Goal: Task Accomplishment & Management: Complete application form

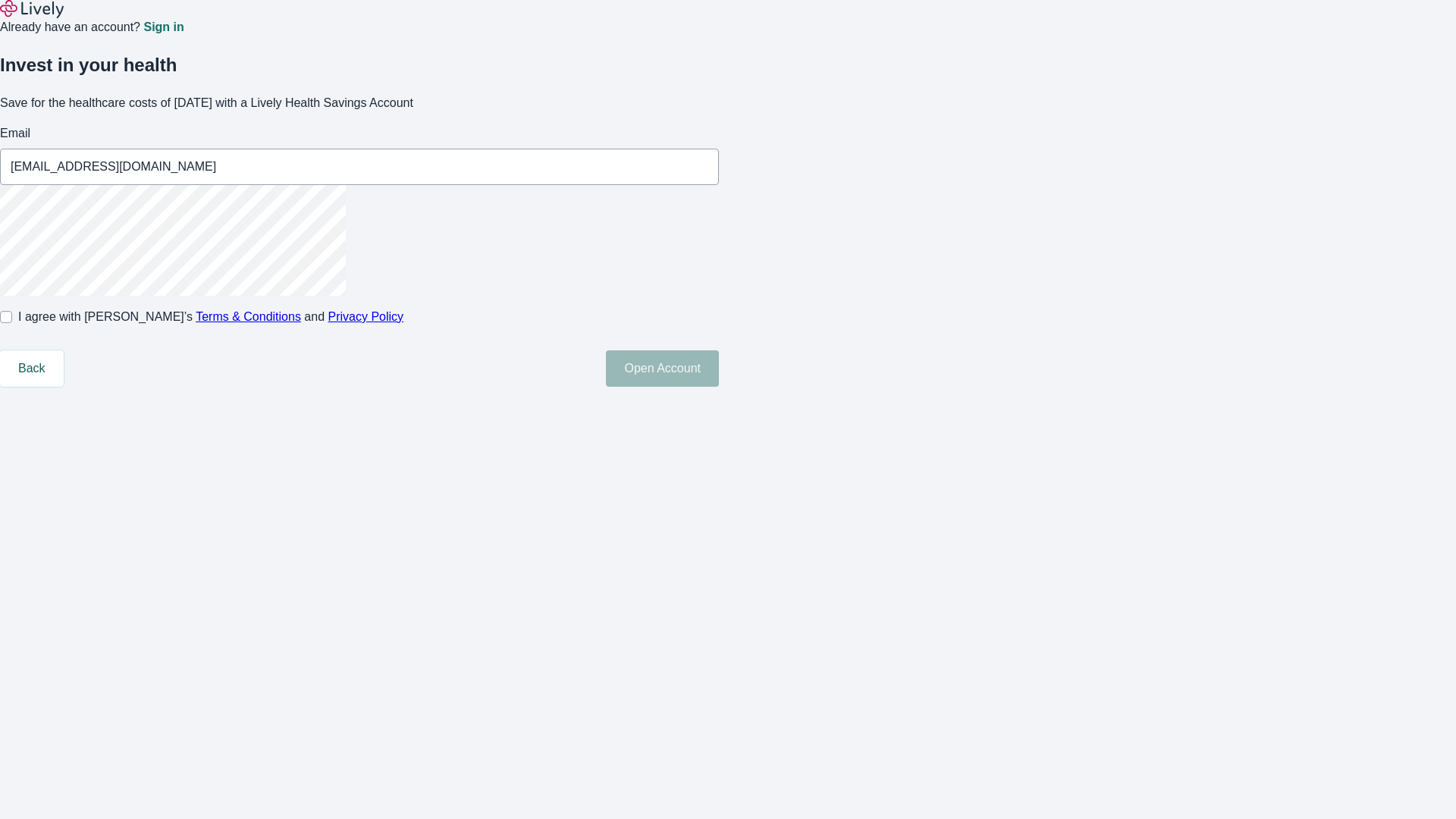
click at [12, 323] on input "I agree with Lively’s Terms & Conditions and Privacy Policy" at bounding box center [6, 317] width 12 height 12
checkbox input "true"
click at [719, 387] on button "Open Account" at bounding box center [662, 369] width 113 height 37
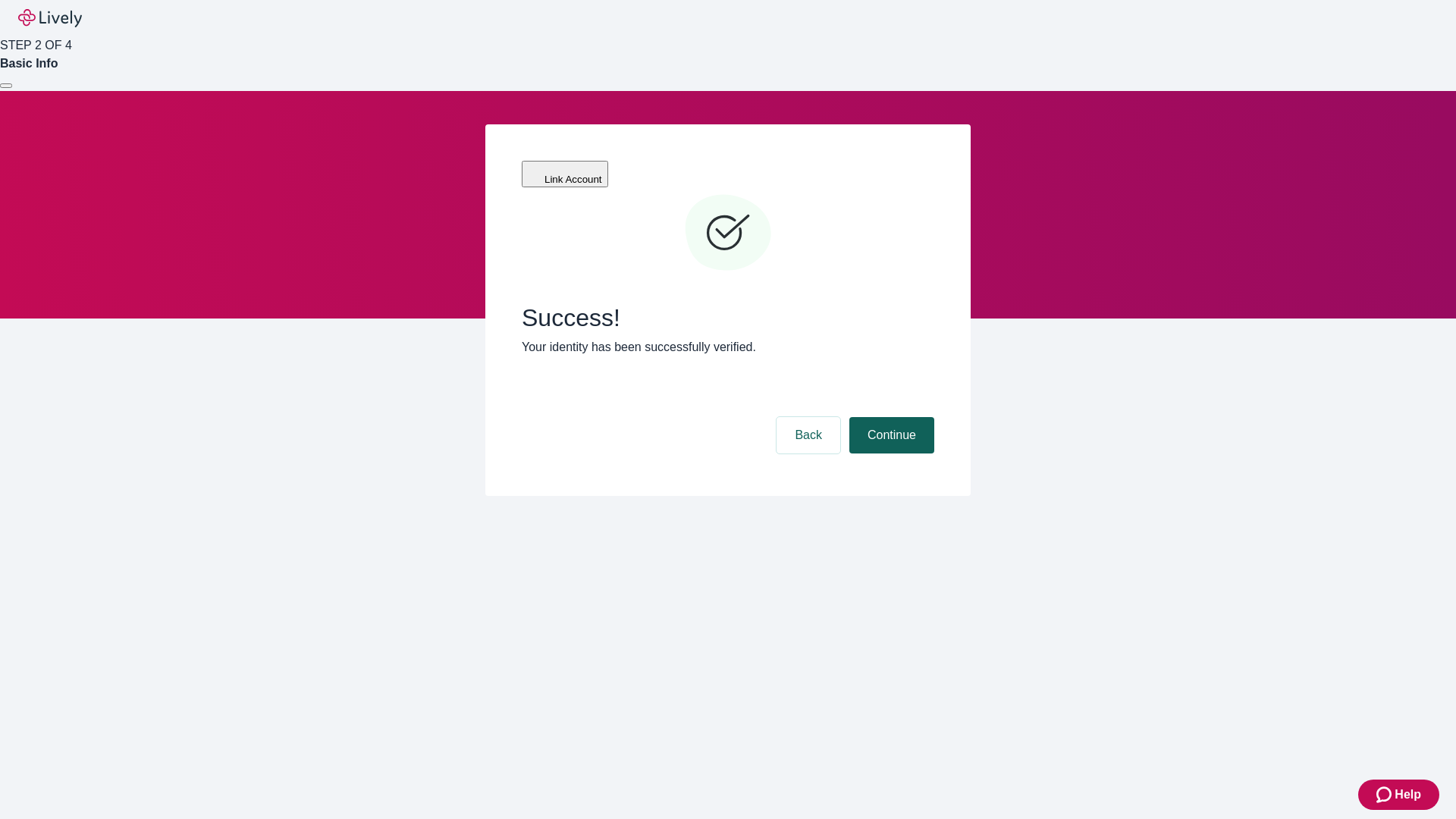
click at [890, 417] on button "Continue" at bounding box center [892, 435] width 85 height 37
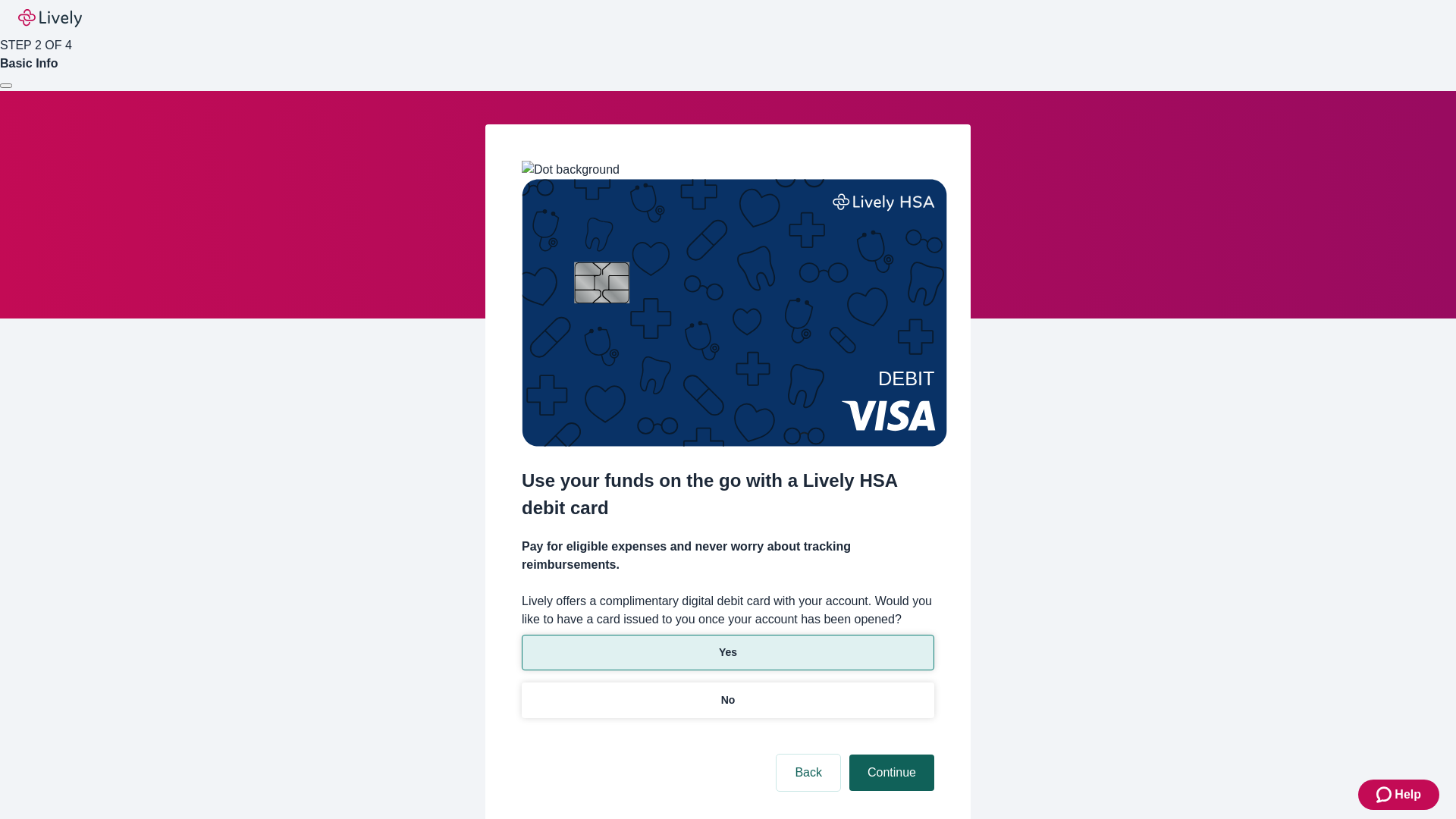
click at [727, 645] on p "Yes" at bounding box center [728, 653] width 18 height 16
click at [890, 754] on button "Continue" at bounding box center [892, 773] width 85 height 37
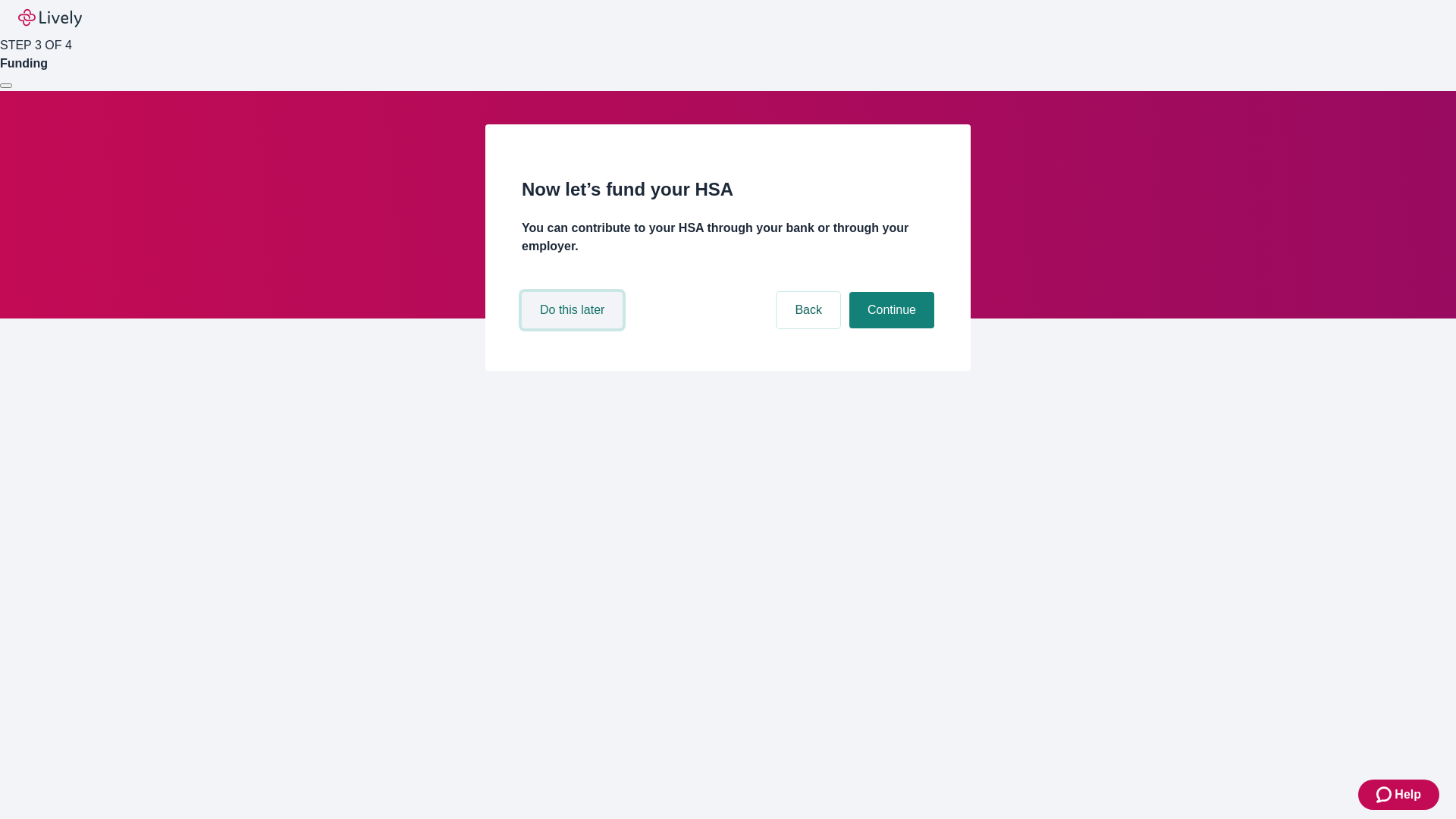
click at [574, 329] on button "Do this later" at bounding box center [572, 310] width 101 height 37
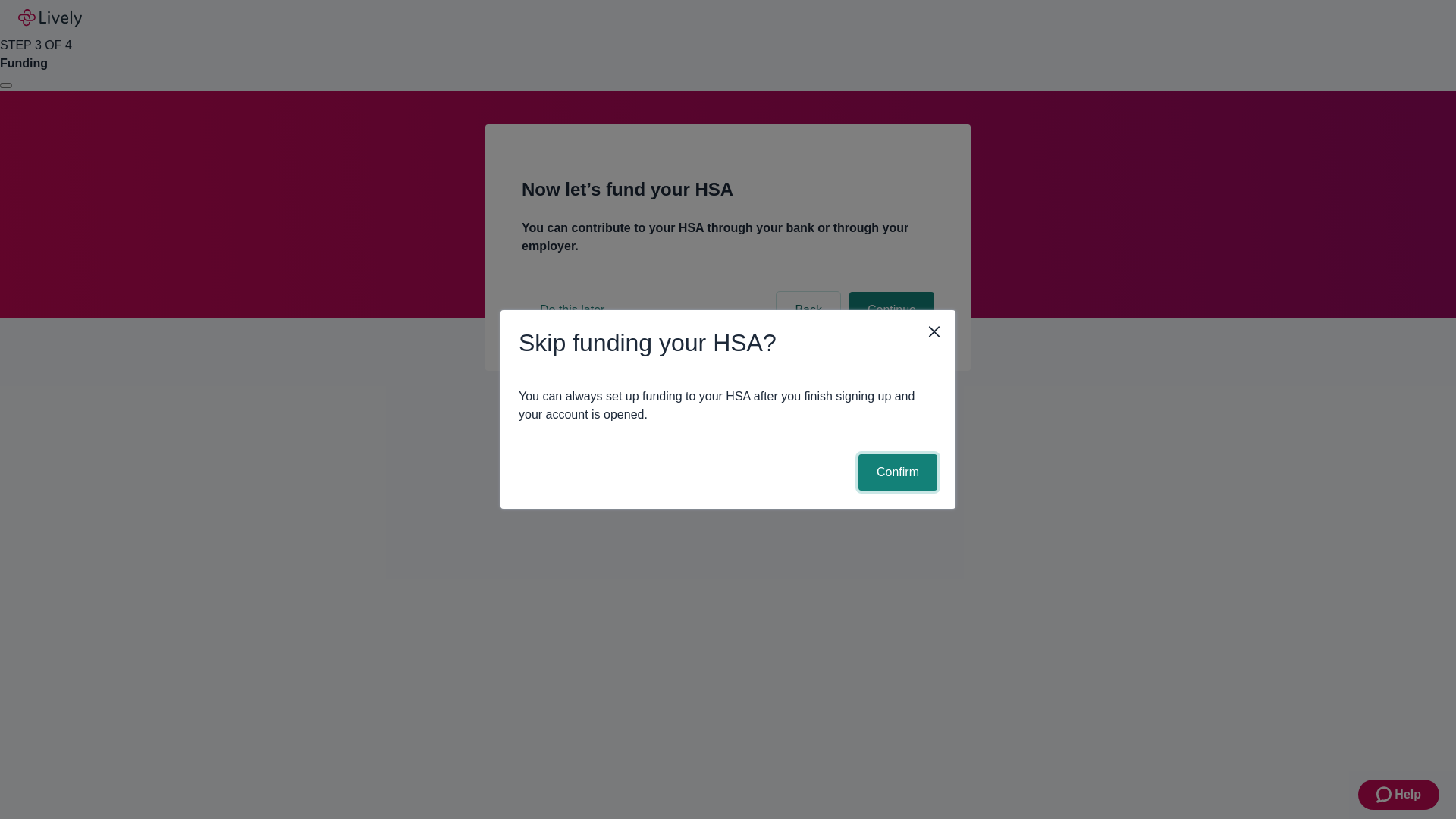
click at [896, 473] on button "Confirm" at bounding box center [898, 473] width 79 height 37
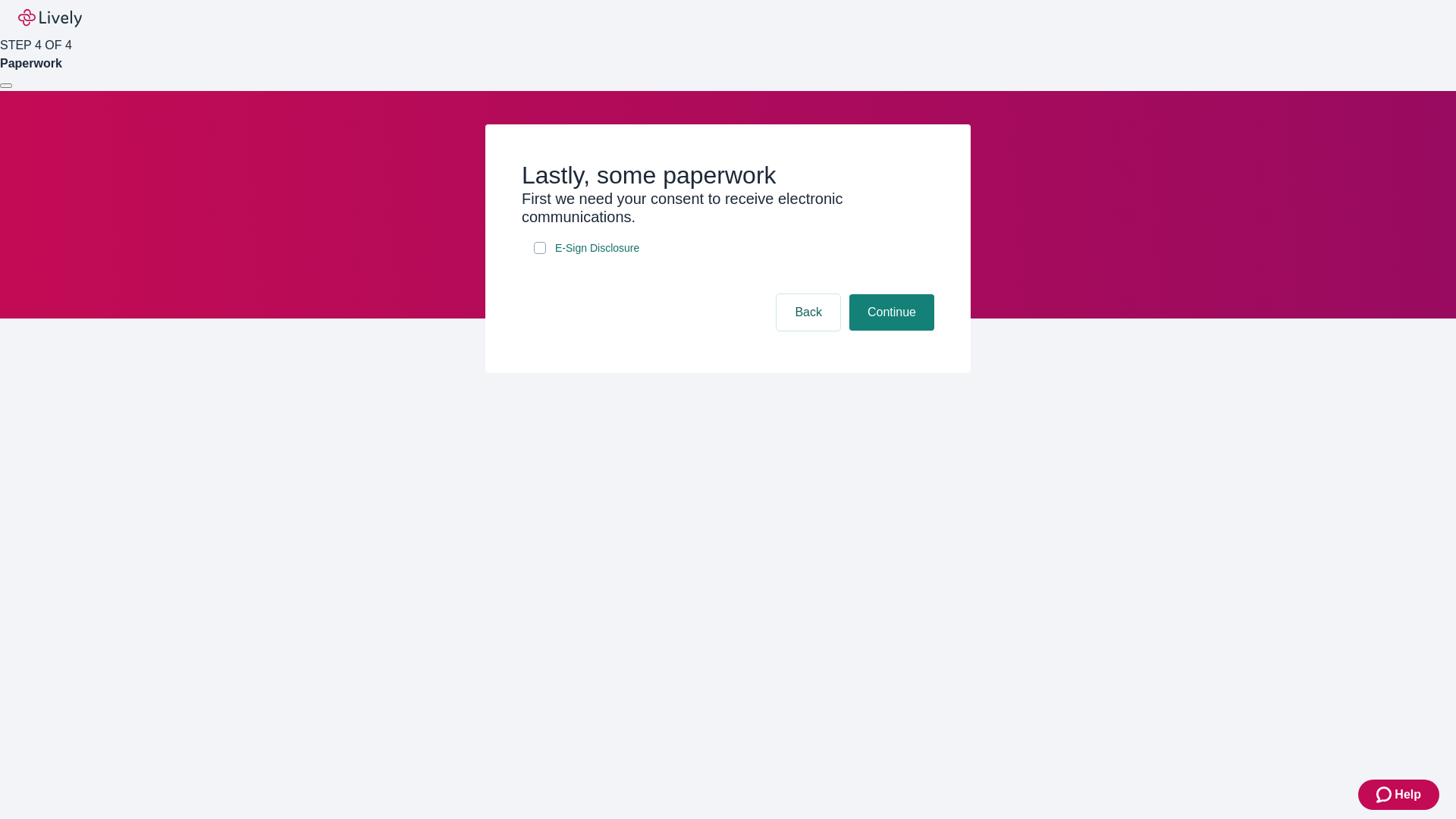
click at [540, 254] on input "E-Sign Disclosure" at bounding box center [540, 247] width 12 height 12
checkbox input "true"
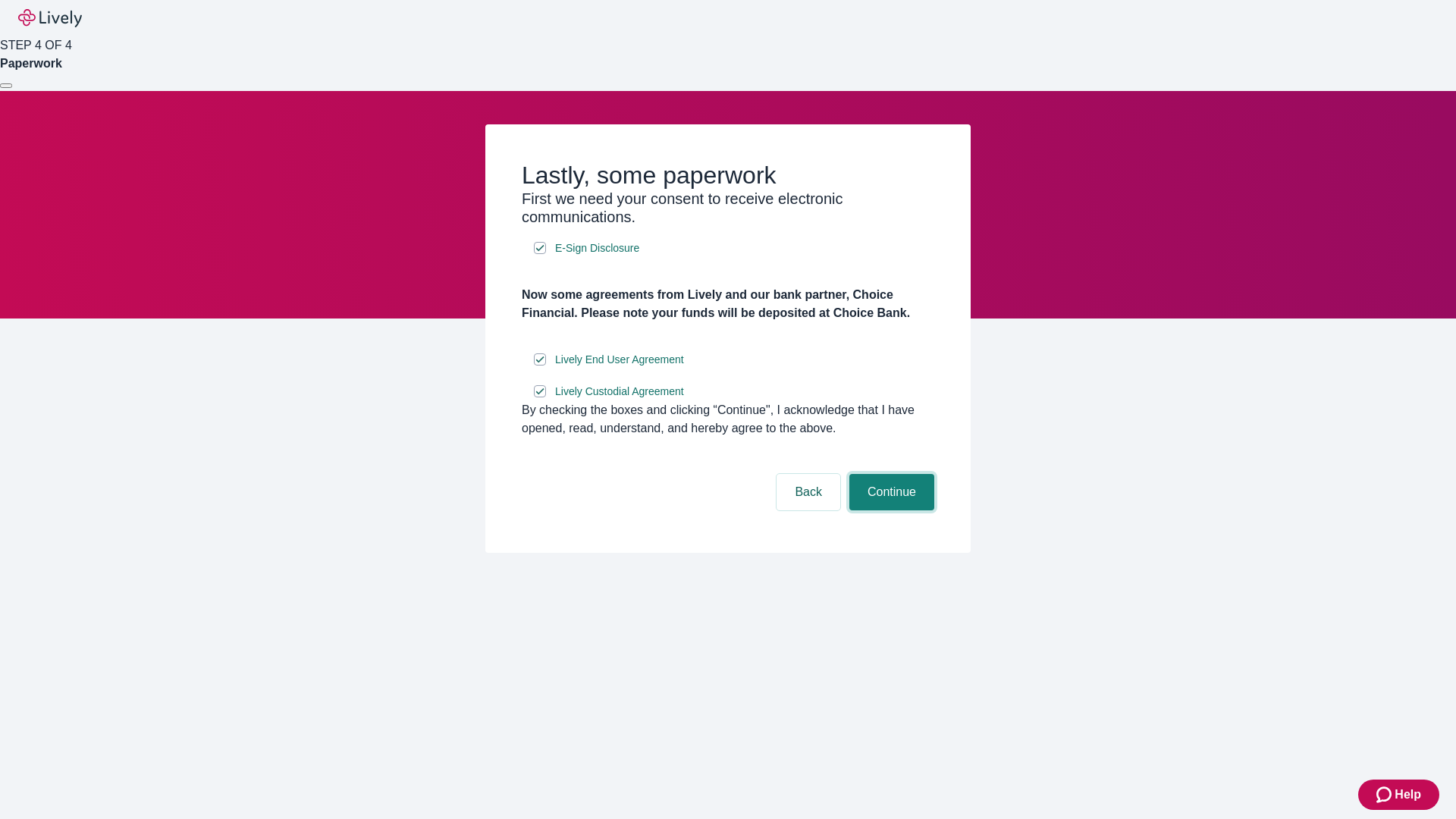
click at [890, 510] on button "Continue" at bounding box center [892, 493] width 85 height 37
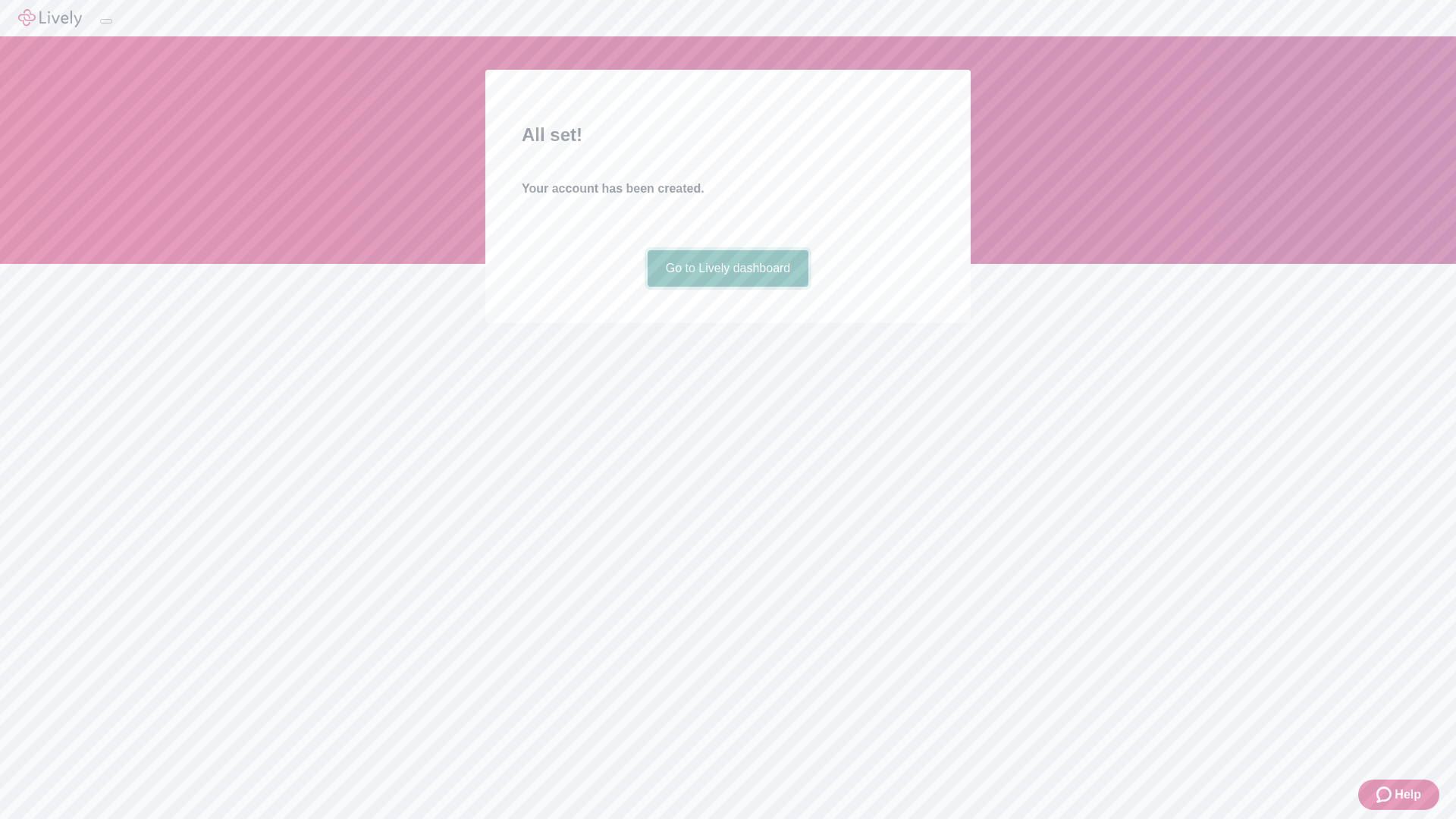
click at [727, 286] on link "Go to Lively dashboard" at bounding box center [729, 269] width 162 height 37
